Goal: Task Accomplishment & Management: Complete application form

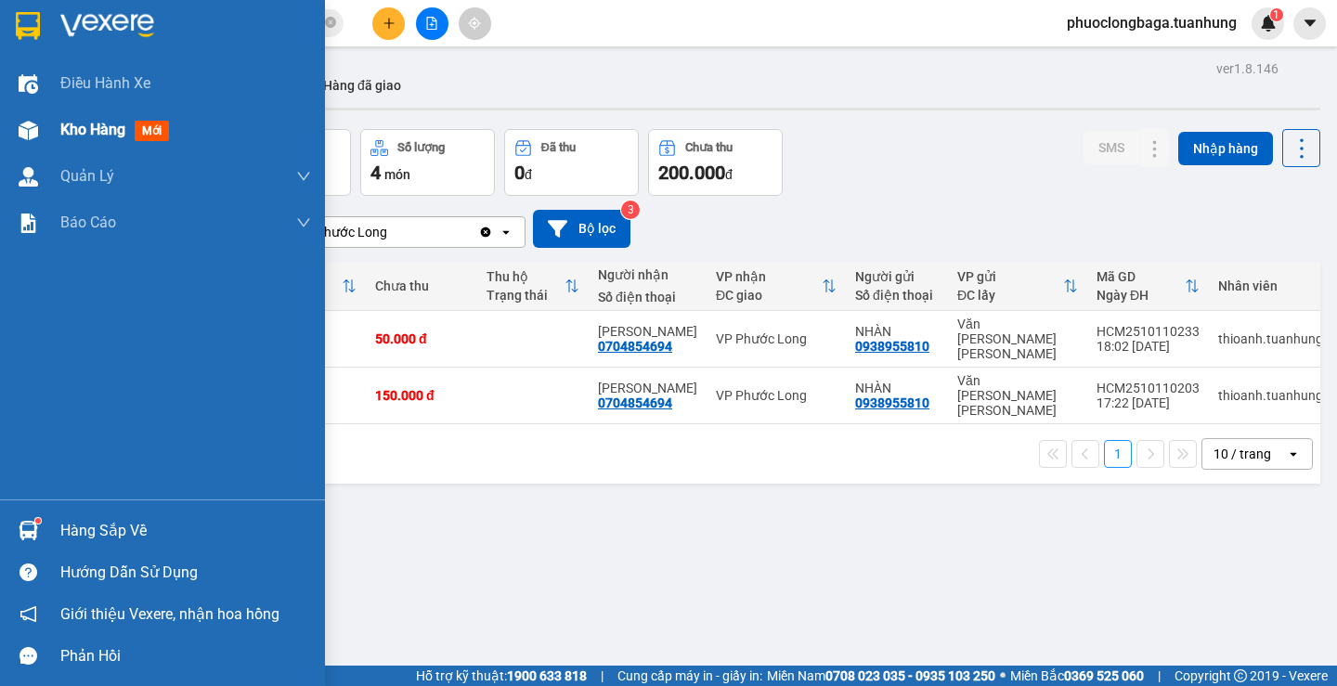
click at [73, 131] on span "Kho hàng" at bounding box center [92, 130] width 65 height 18
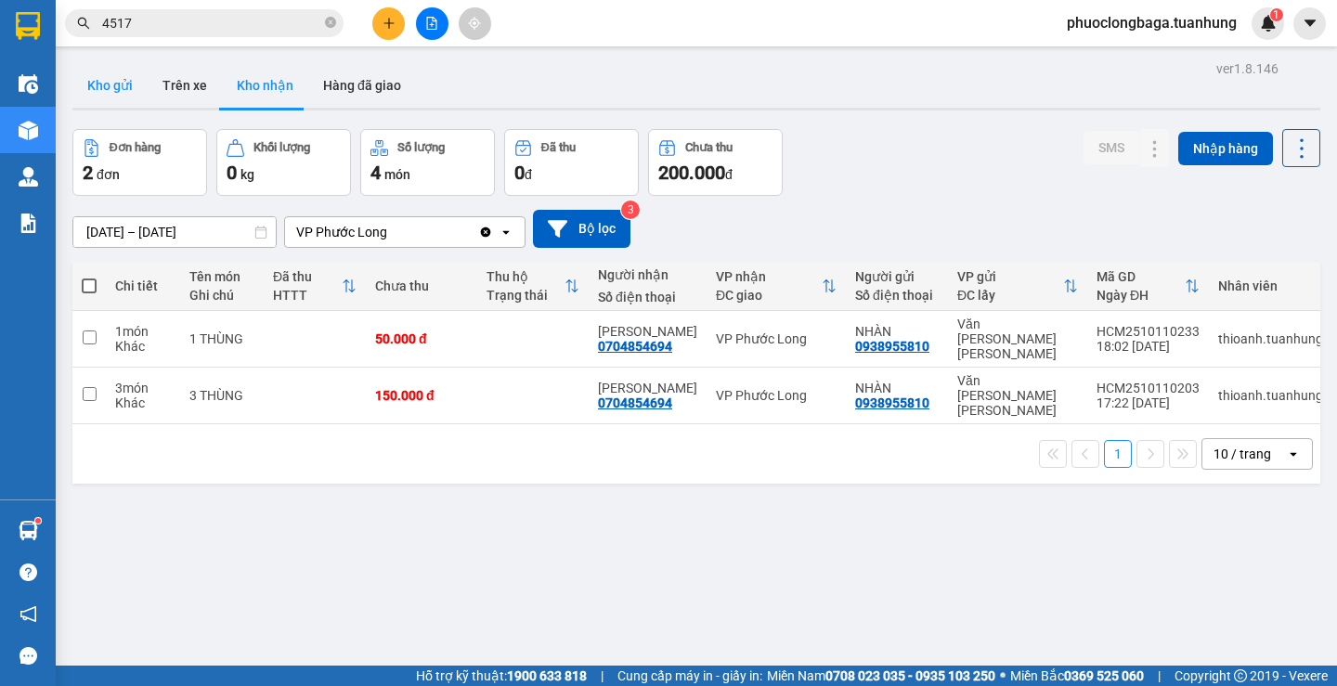
click at [124, 88] on button "Kho gửi" at bounding box center [109, 85] width 75 height 45
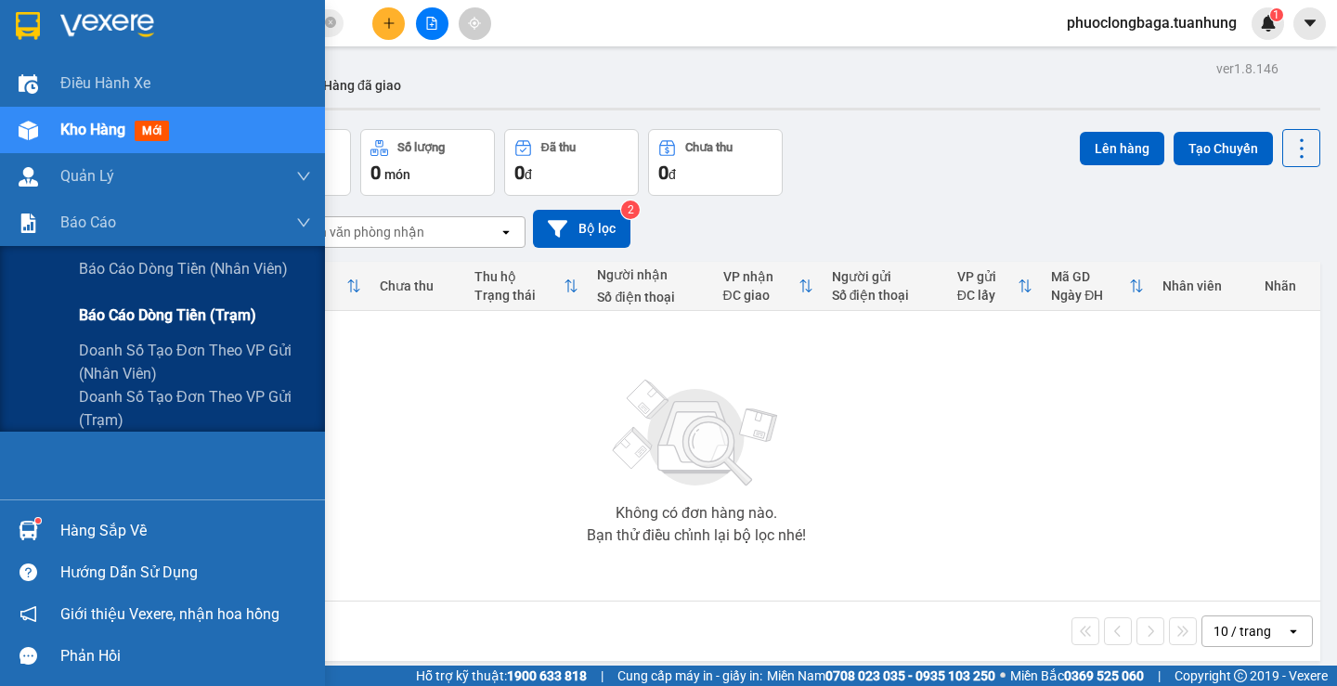
click at [163, 317] on span "Báo cáo dòng tiền (trạm)" at bounding box center [167, 315] width 177 height 23
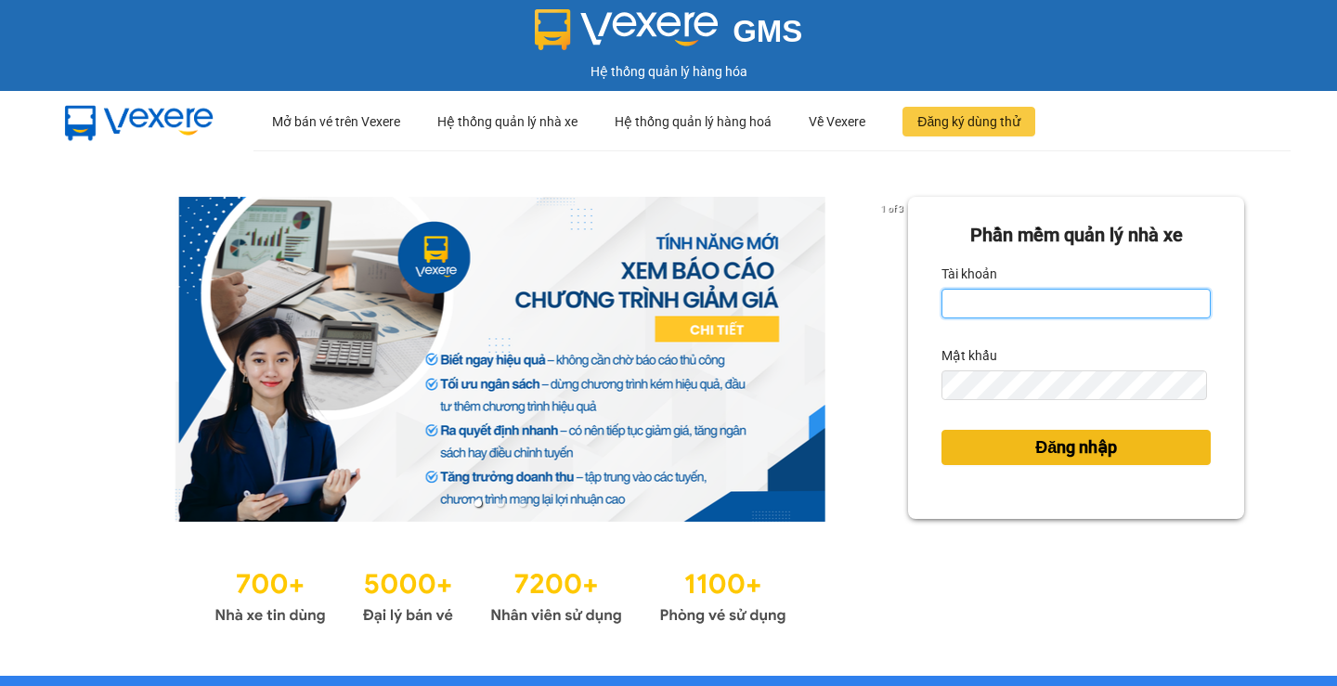
type input "phuoclongbaga.tuanhung"
click at [1090, 455] on span "Đăng nhập" at bounding box center [1077, 448] width 82 height 26
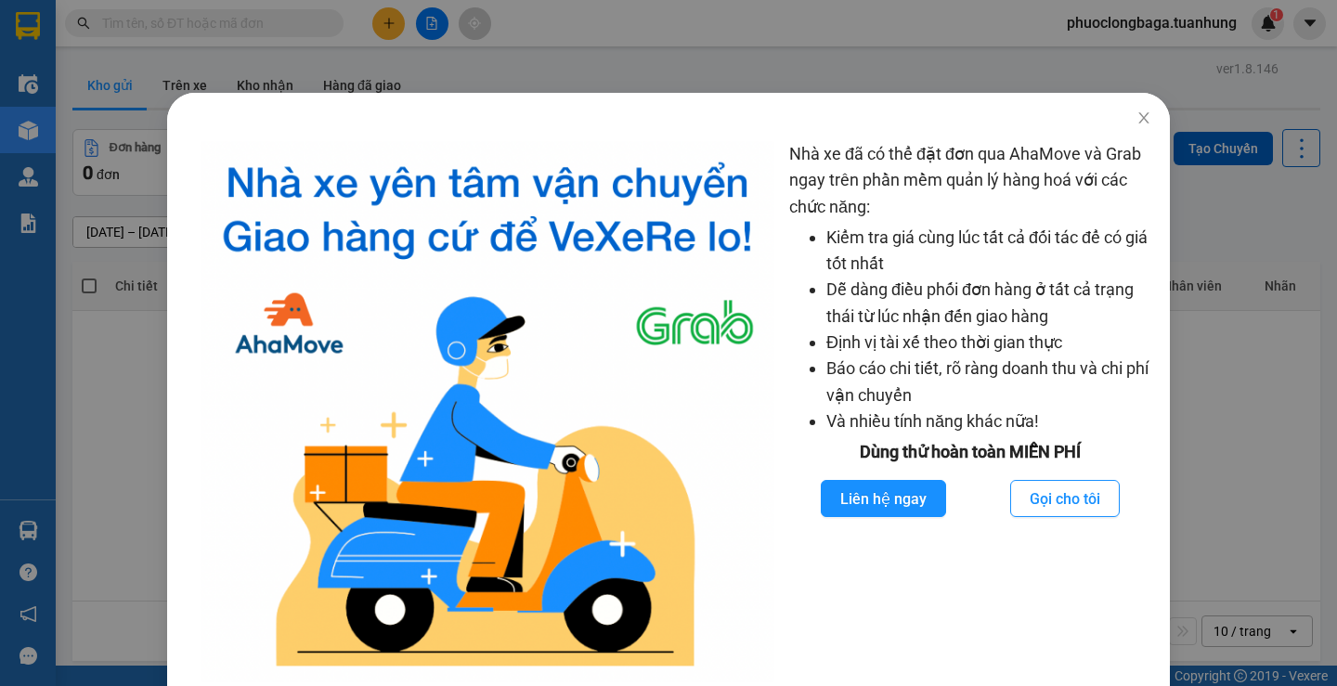
scroll to position [59, 0]
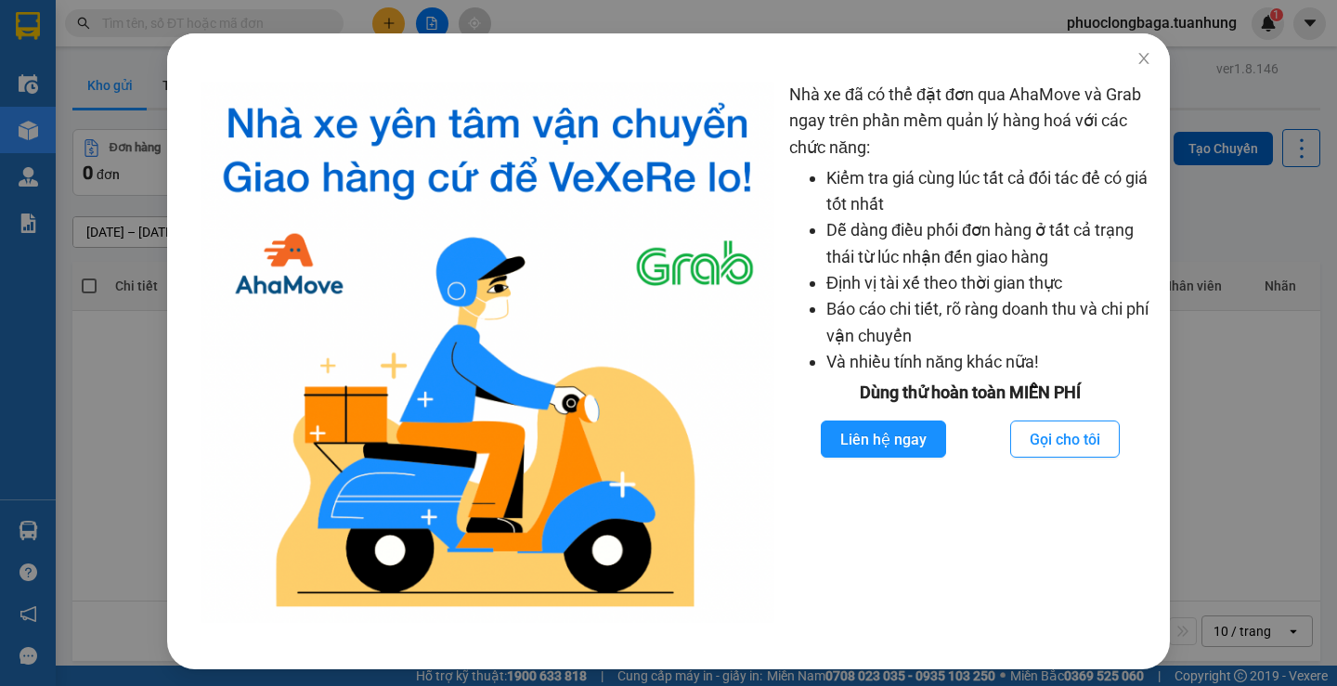
click at [1211, 488] on div "Nhà xe đã có thể đặt đơn qua AhaMove và Grab ngay trên phần mềm quản lý hàng ho…" at bounding box center [668, 343] width 1337 height 686
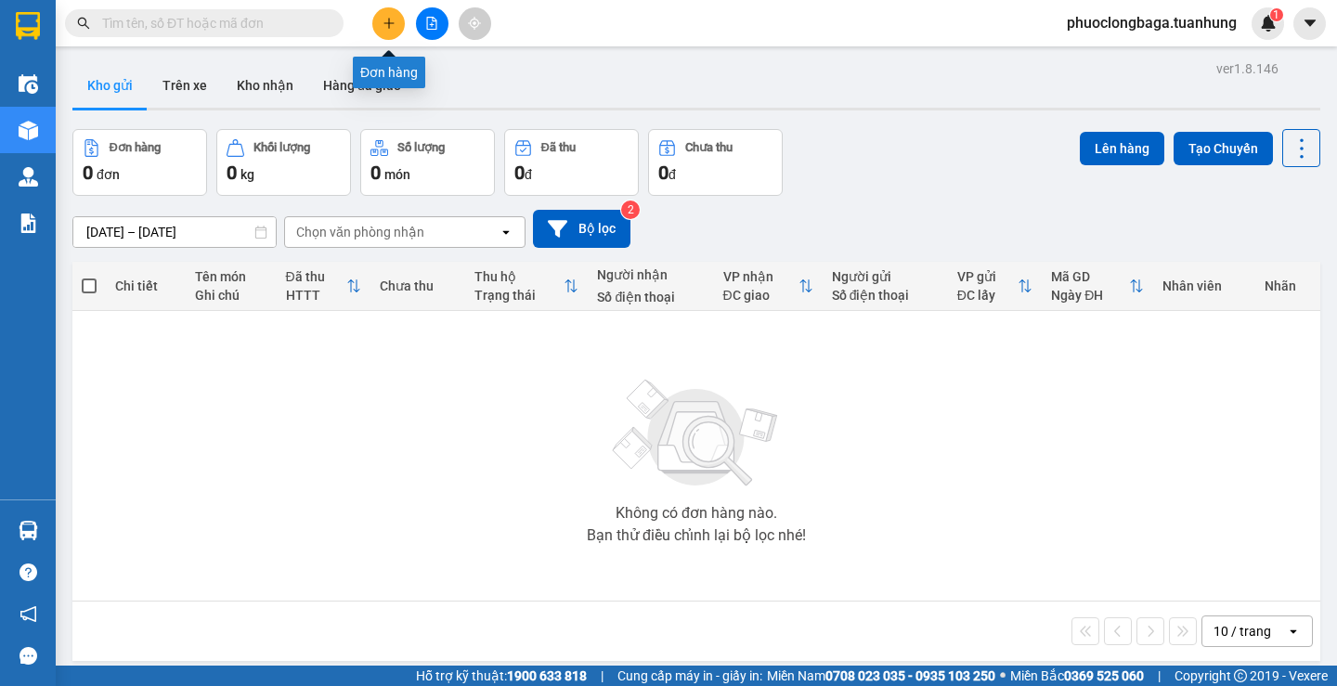
click at [383, 24] on icon "plus" at bounding box center [389, 23] width 13 height 13
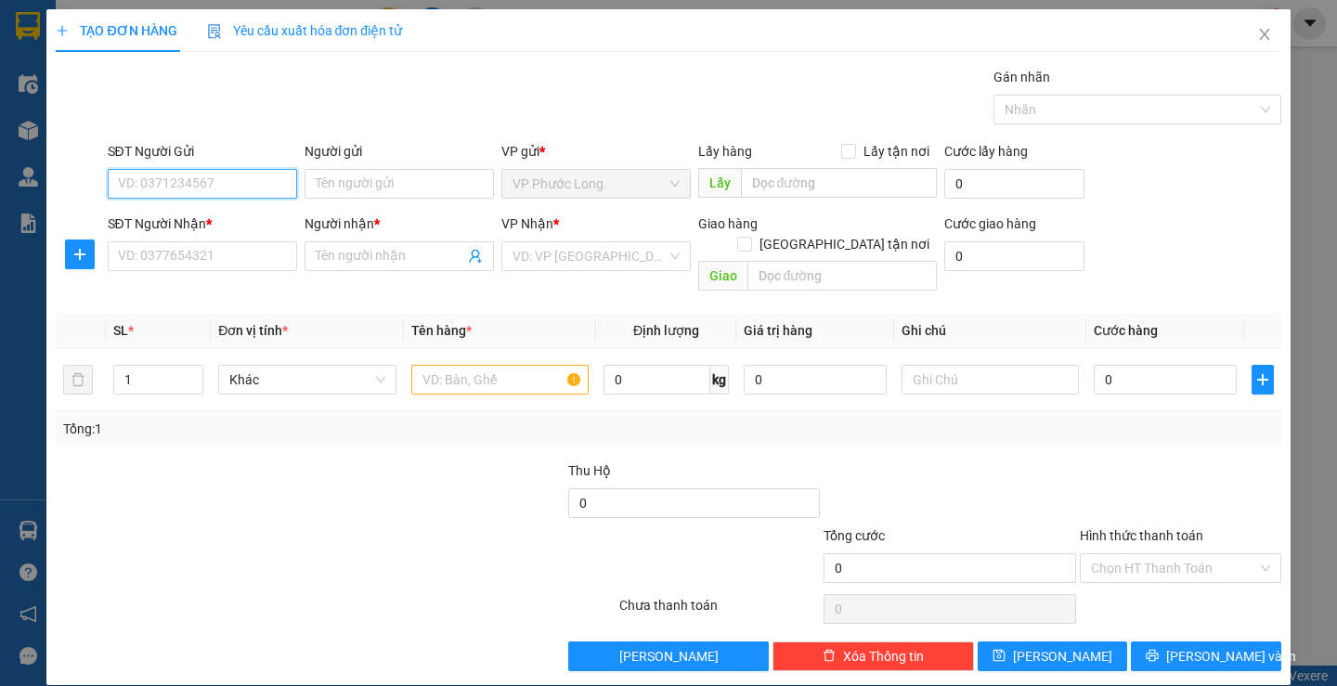
click at [245, 182] on input "SĐT Người Gửi" at bounding box center [202, 184] width 189 height 30
click at [250, 220] on div "0823233994 - PHỤNG" at bounding box center [199, 221] width 165 height 20
type input "0823233994"
type input "PHỤNG"
type input "0823233994"
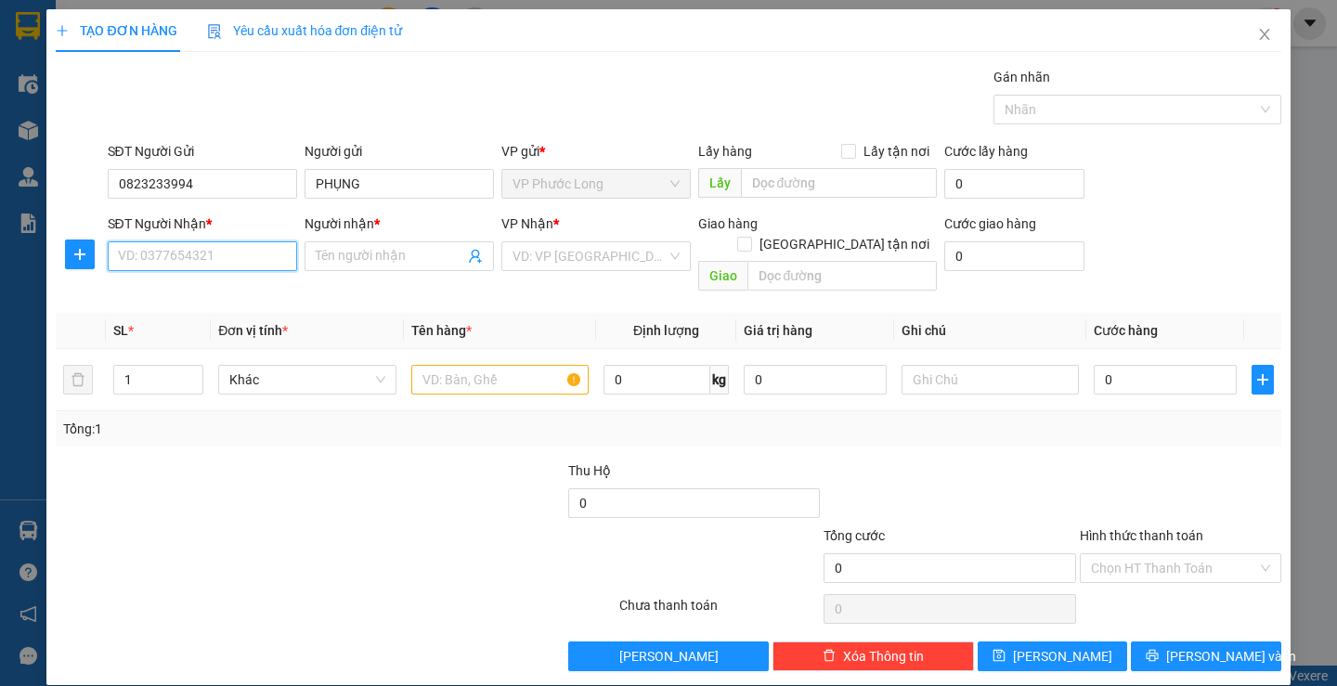
click at [221, 256] on input "SĐT Người Nhận *" at bounding box center [202, 256] width 189 height 30
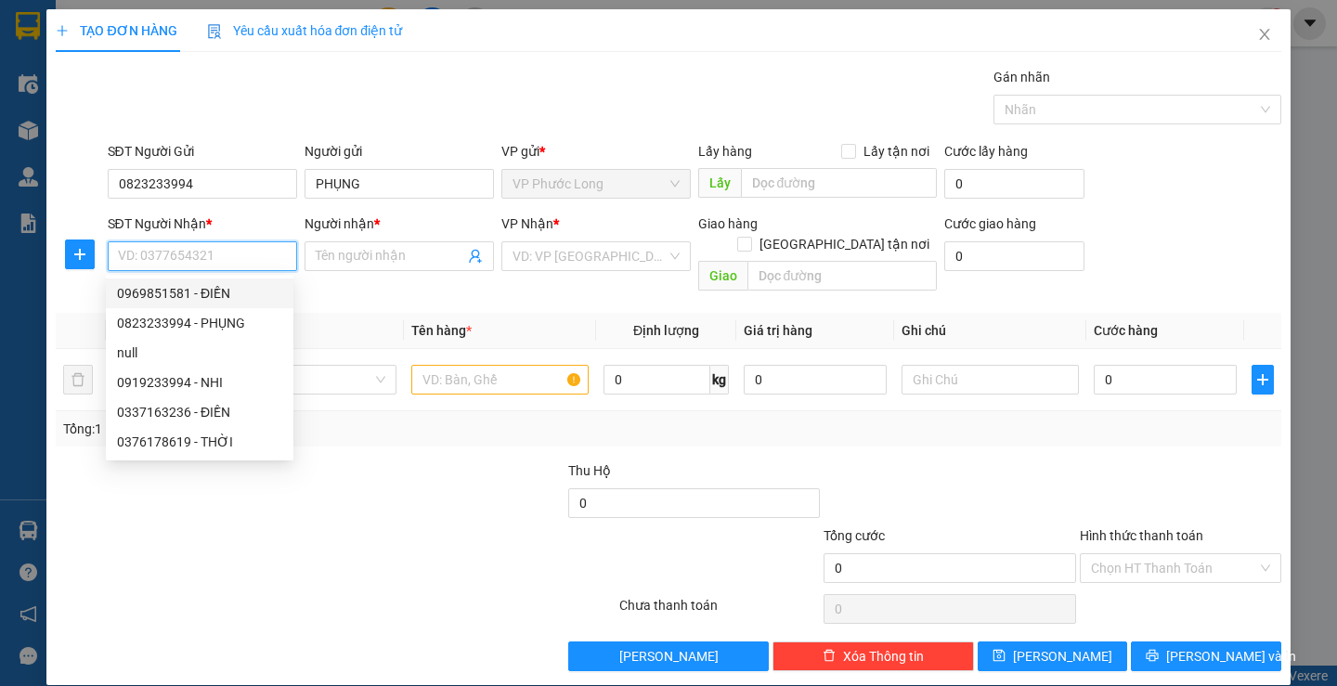
click at [227, 295] on div "0969851581 - ĐIỀN" at bounding box center [199, 293] width 165 height 20
type input "0969851581"
type input "ĐIỀN"
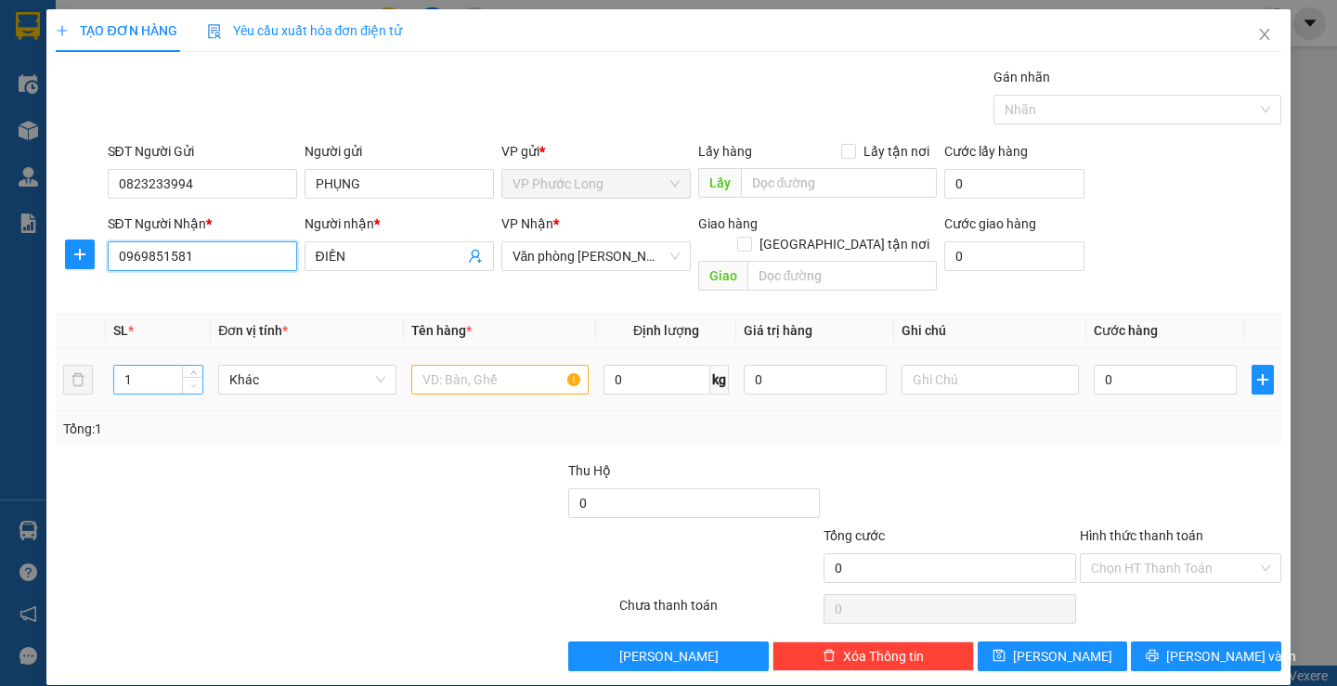
click at [197, 377] on span "Decrease Value" at bounding box center [192, 385] width 20 height 17
click at [193, 372] on icon "up" at bounding box center [193, 375] width 7 height 7
type input "4"
click at [193, 372] on icon "up" at bounding box center [193, 375] width 7 height 7
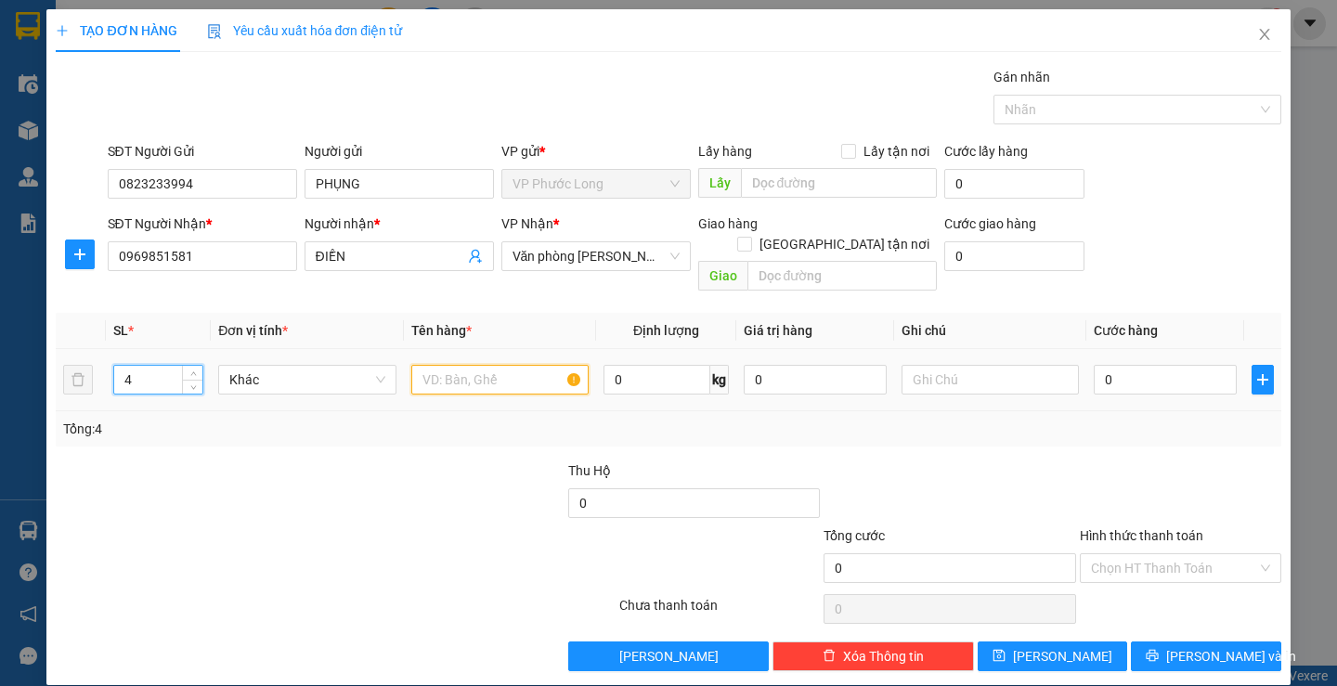
click at [485, 365] on input "text" at bounding box center [499, 380] width 177 height 30
type input "4 BAO"
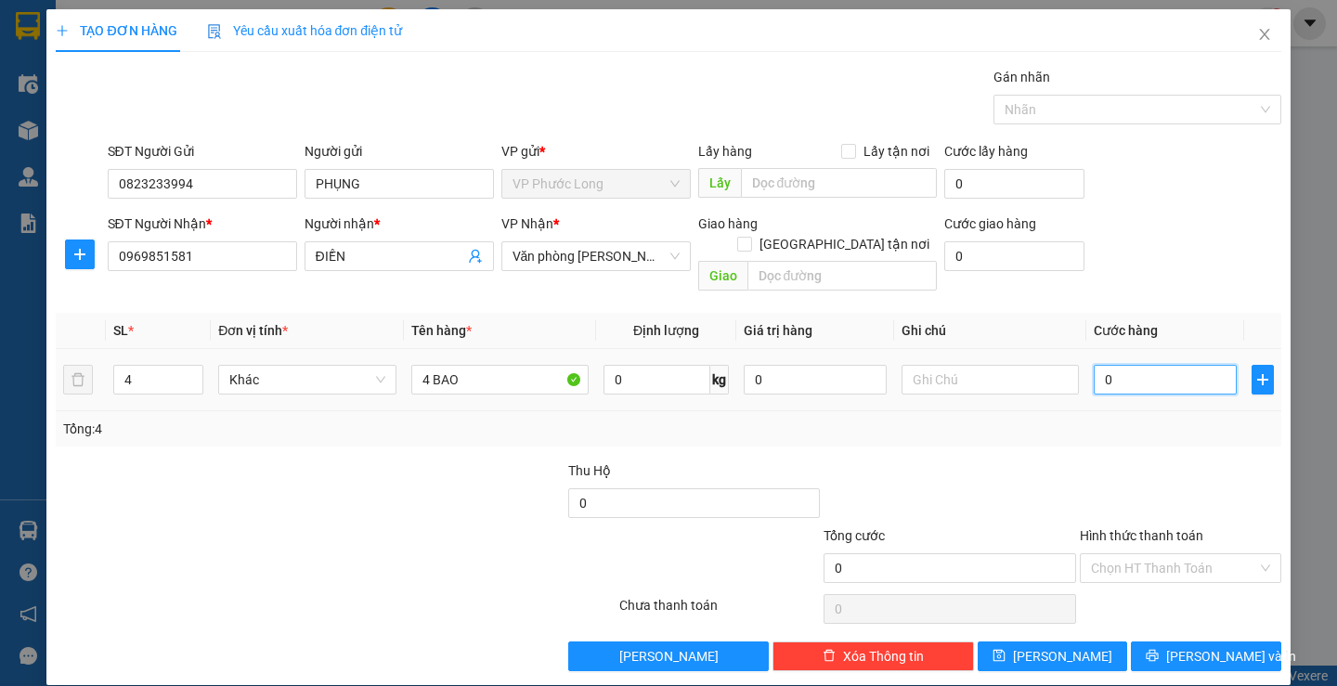
click at [1162, 366] on input "0" at bounding box center [1165, 380] width 143 height 30
type input "1"
type input "18"
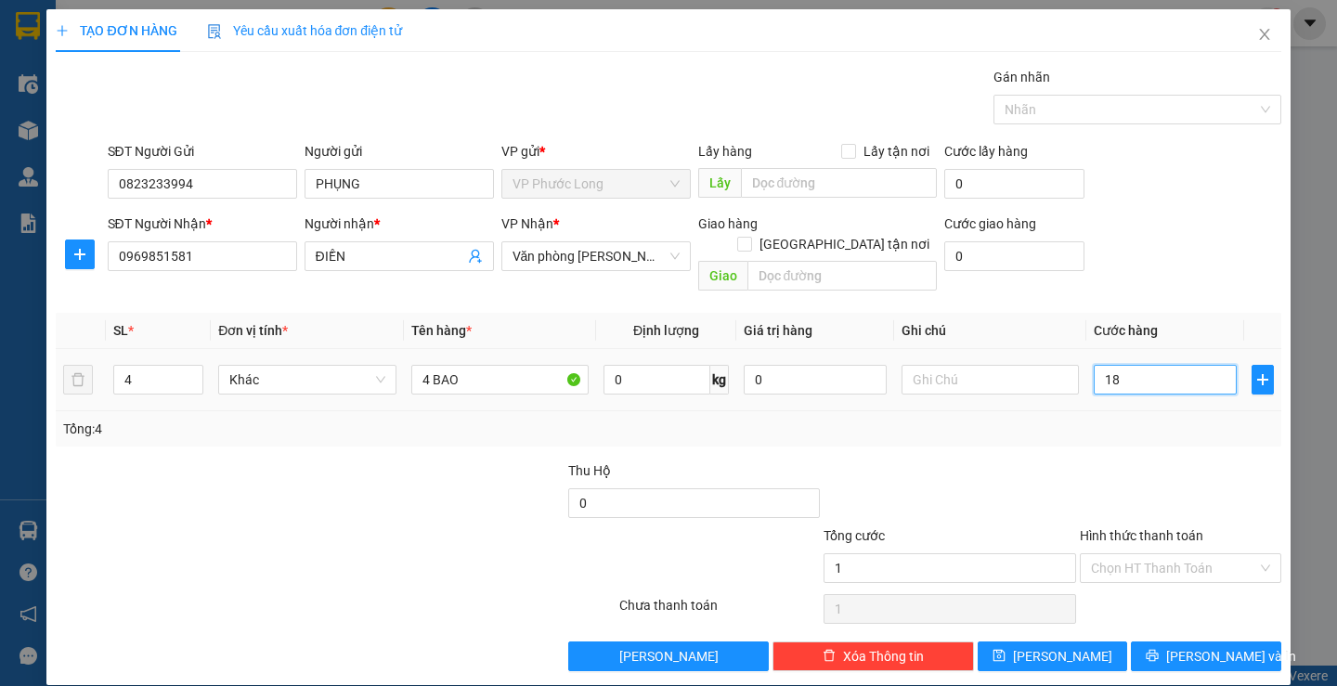
type input "18"
type input "180"
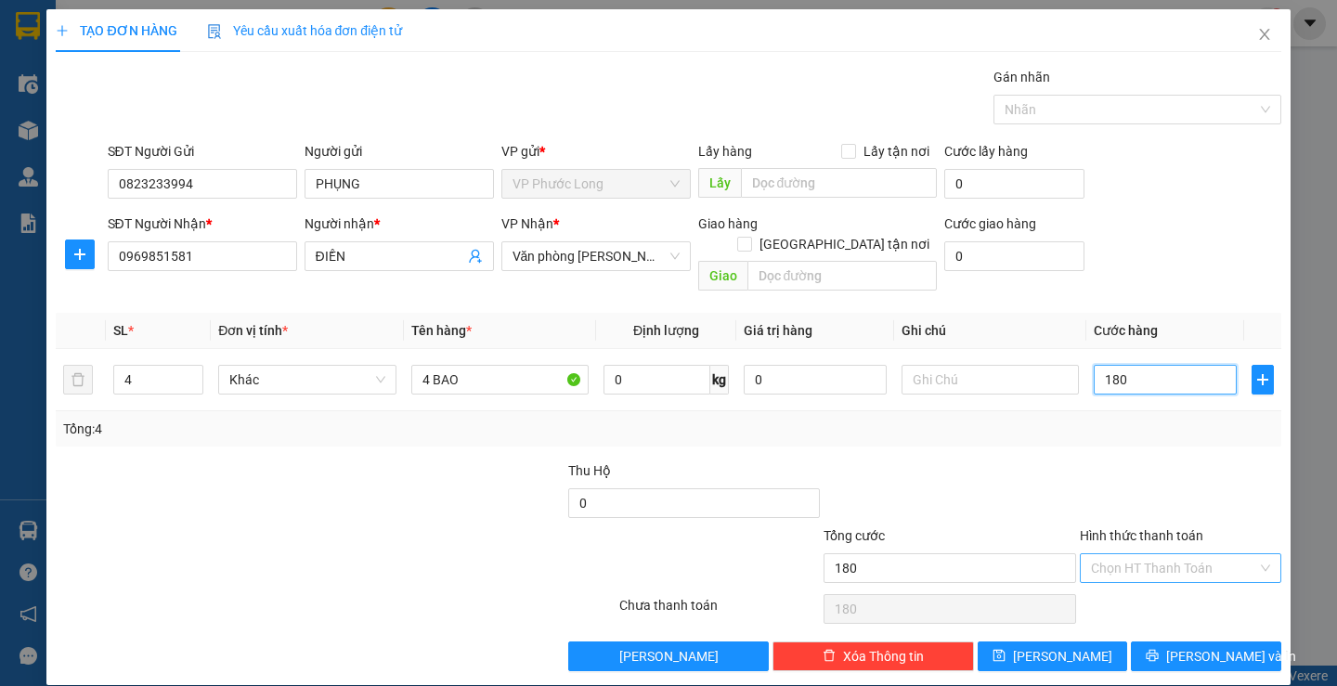
click at [1253, 554] on div "Chọn HT Thanh Toán" at bounding box center [1181, 569] width 202 height 30
type input "180.000"
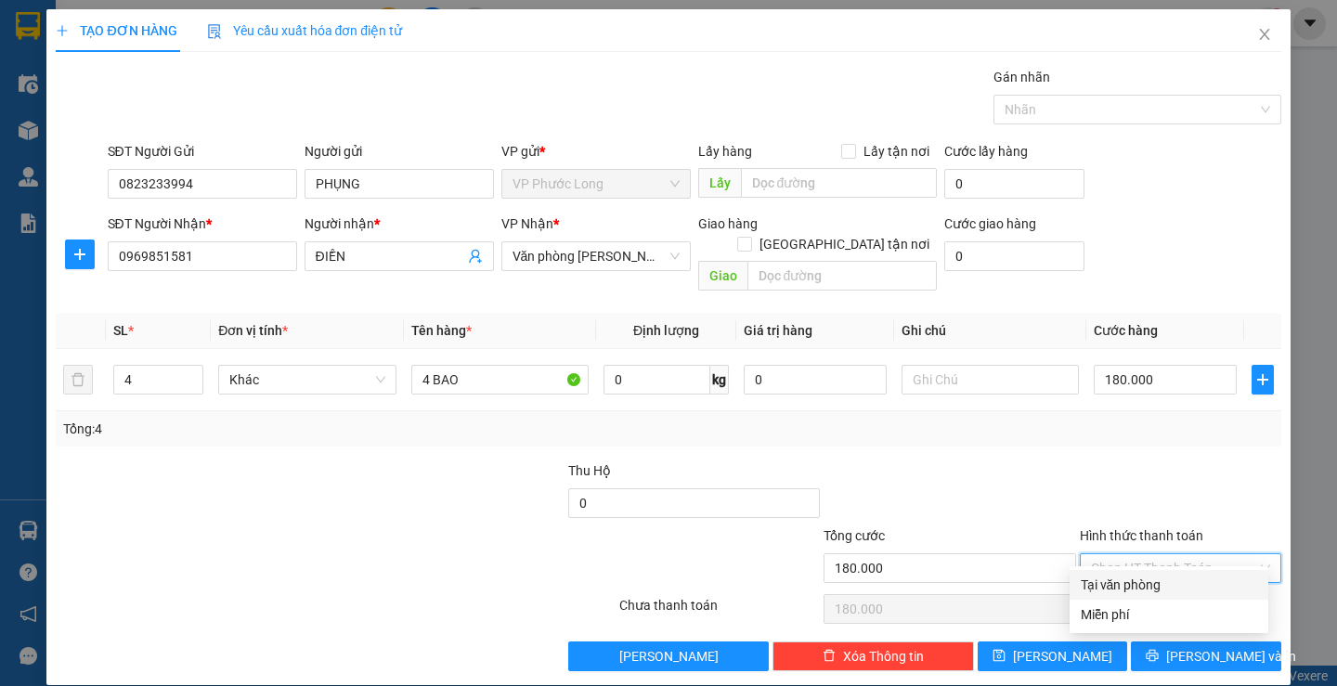
click at [1221, 579] on div "Tại văn phòng" at bounding box center [1169, 585] width 176 height 20
type input "0"
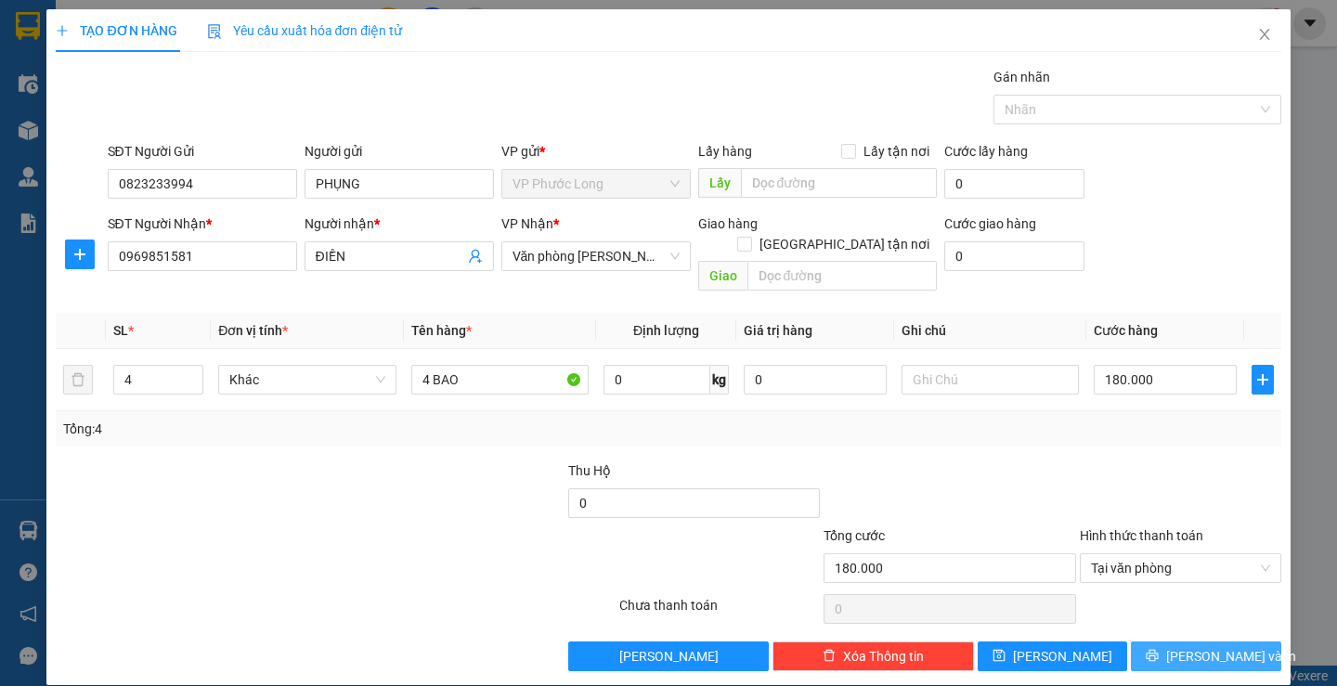
click at [1159, 650] on icon "printer" at bounding box center [1153, 656] width 12 height 12
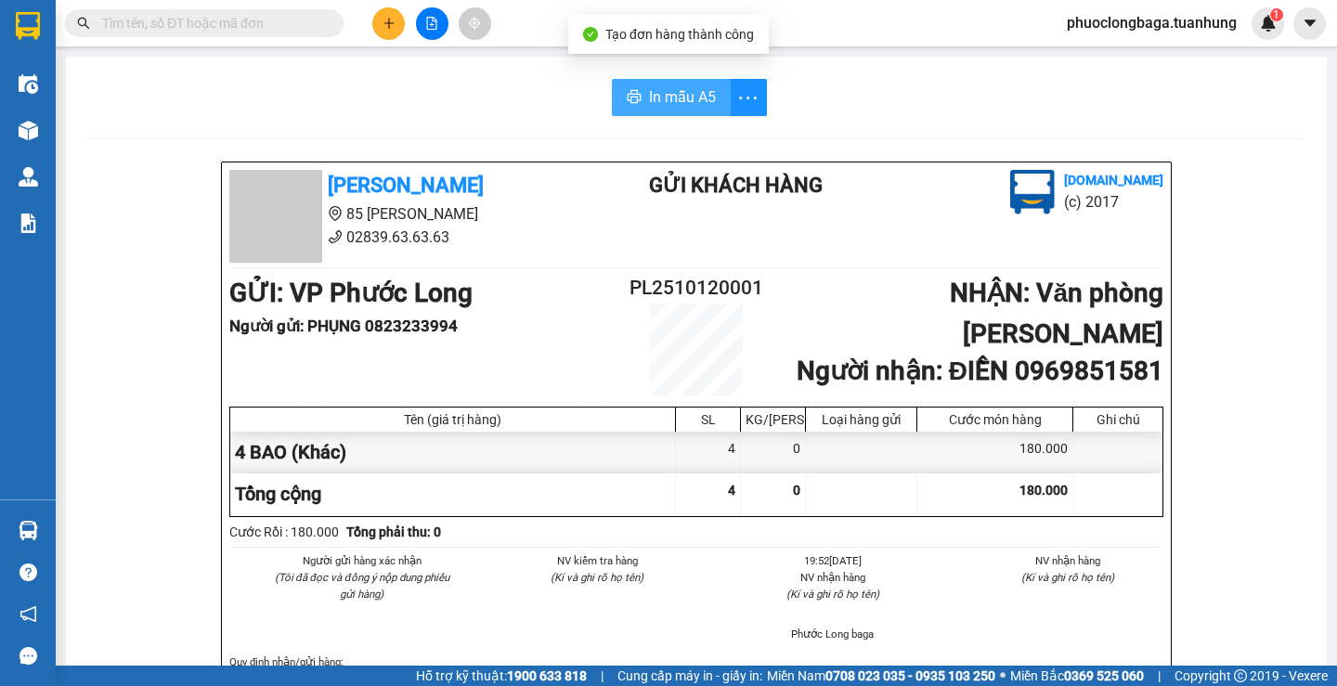
click at [671, 89] on span "In mẫu A5" at bounding box center [682, 96] width 67 height 23
